Goal: Information Seeking & Learning: Learn about a topic

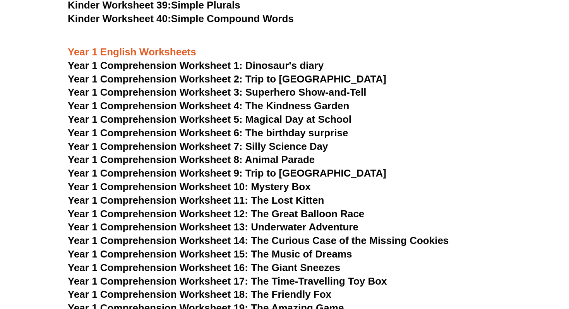
scroll to position [831, 0]
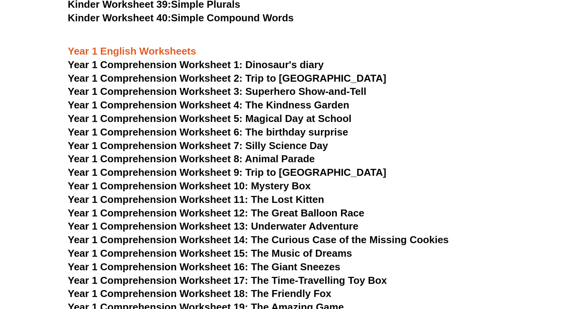
click at [233, 146] on span "Year 1 Comprehension Worksheet 7: Silly Science Day" at bounding box center [198, 146] width 261 height 12
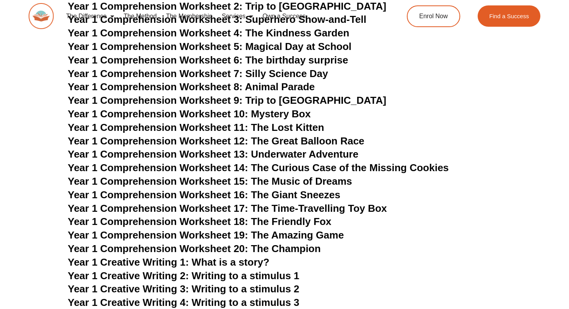
scroll to position [905, 0]
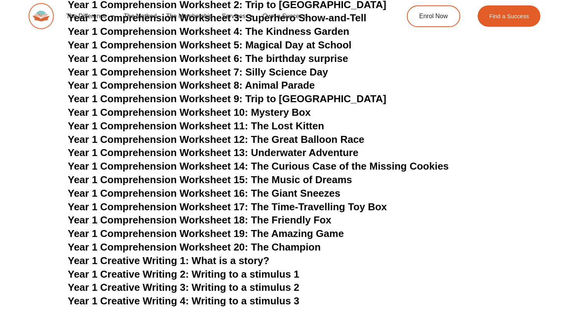
click at [283, 192] on span "Year 1 Comprehension Worksheet 16: The Giant Sneezes" at bounding box center [204, 193] width 273 height 12
click at [298, 206] on span "Year 1 Comprehension Worksheet 17: The Time-Travelling Toy Box" at bounding box center [227, 207] width 319 height 12
click at [281, 98] on span "Year 1 Comprehension Worksheet 9: Trip to [GEOGRAPHIC_DATA]" at bounding box center [227, 99] width 319 height 12
click at [298, 57] on span "Year 1 Comprehension Worksheet 6: The birthday surprise" at bounding box center [208, 59] width 280 height 12
click at [297, 248] on span "Year 1 Comprehension Worksheet 20: The Champion" at bounding box center [194, 247] width 253 height 12
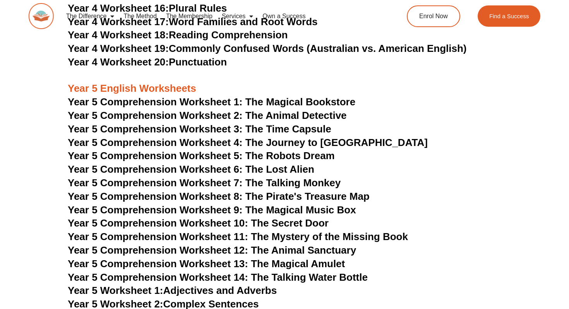
scroll to position [3257, 0]
click at [302, 140] on span "Year 5 Comprehension Worksheet 4: The Journey to [GEOGRAPHIC_DATA]" at bounding box center [248, 142] width 360 height 12
click at [309, 159] on span "Year 5 Comprehension Worksheet 5: The Robots Dream" at bounding box center [201, 155] width 267 height 12
click at [264, 165] on span "Year 5 Comprehension Worksheet 6: The Lost Alien" at bounding box center [191, 169] width 247 height 12
click at [292, 183] on span "Year 5 Comprehension Worksheet 7: The Talking Monkey" at bounding box center [204, 183] width 273 height 12
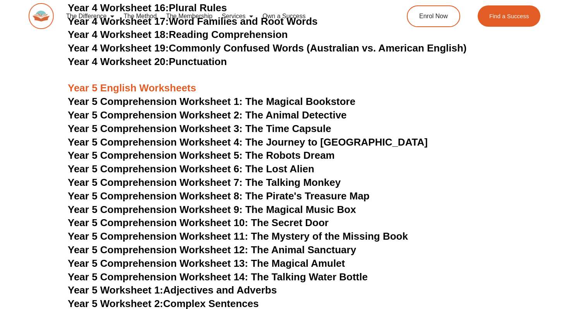
click at [298, 195] on span "Year 5 Comprehension Worksheet 8: The Pirate's Treasure Map" at bounding box center [219, 196] width 302 height 12
